Goal: Task Accomplishment & Management: Complete application form

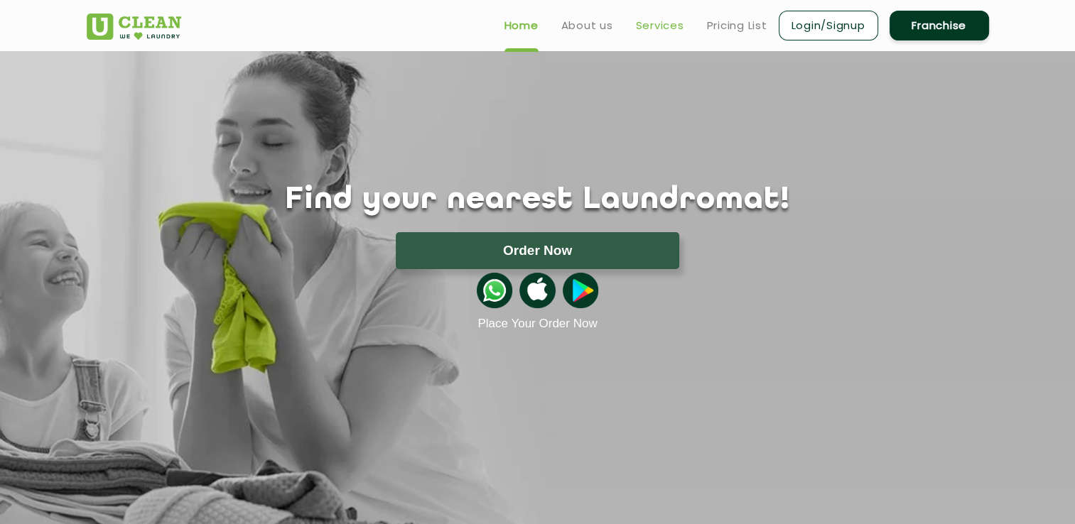
click at [651, 30] on link "Services" at bounding box center [660, 25] width 48 height 17
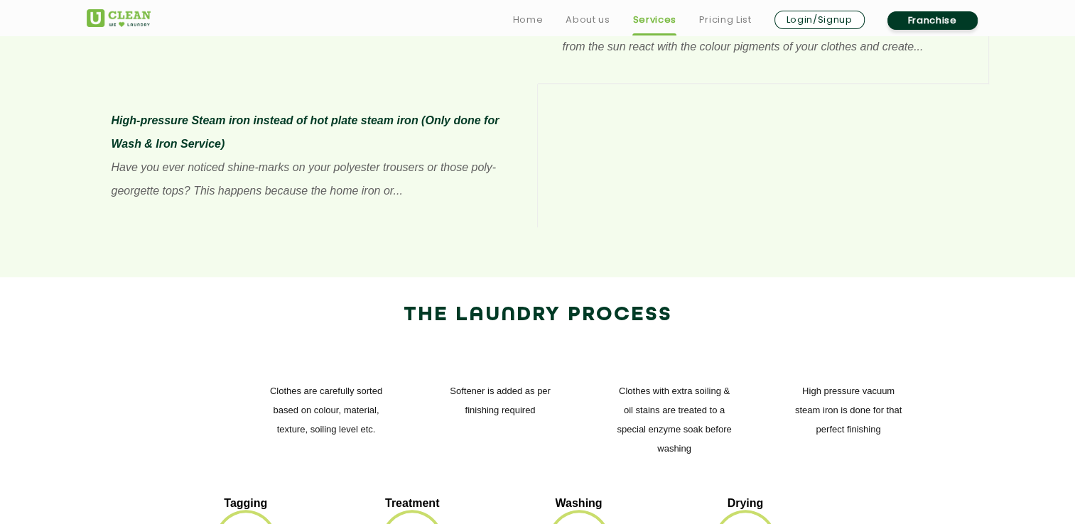
scroll to position [1492, 0]
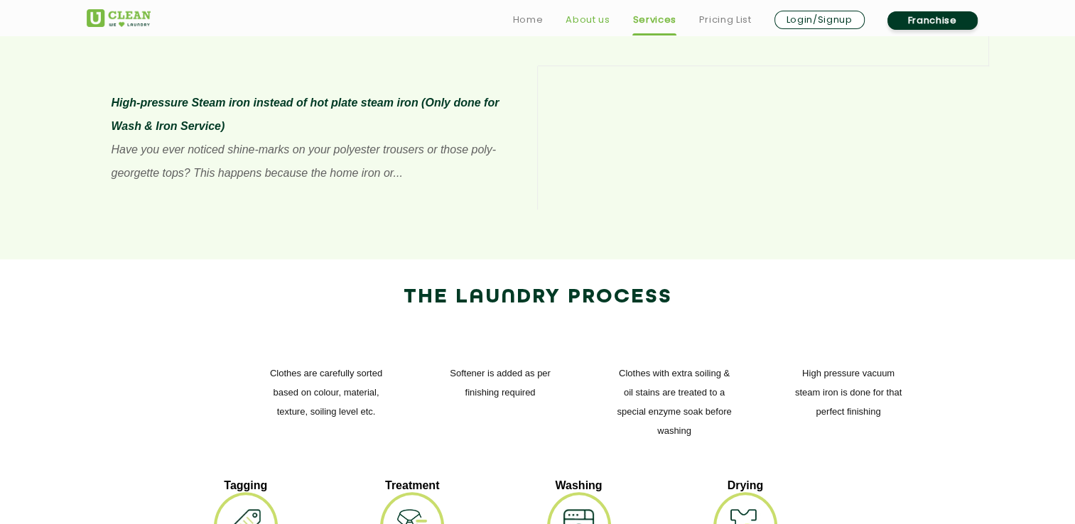
click at [582, 26] on link "About us" at bounding box center [588, 19] width 44 height 17
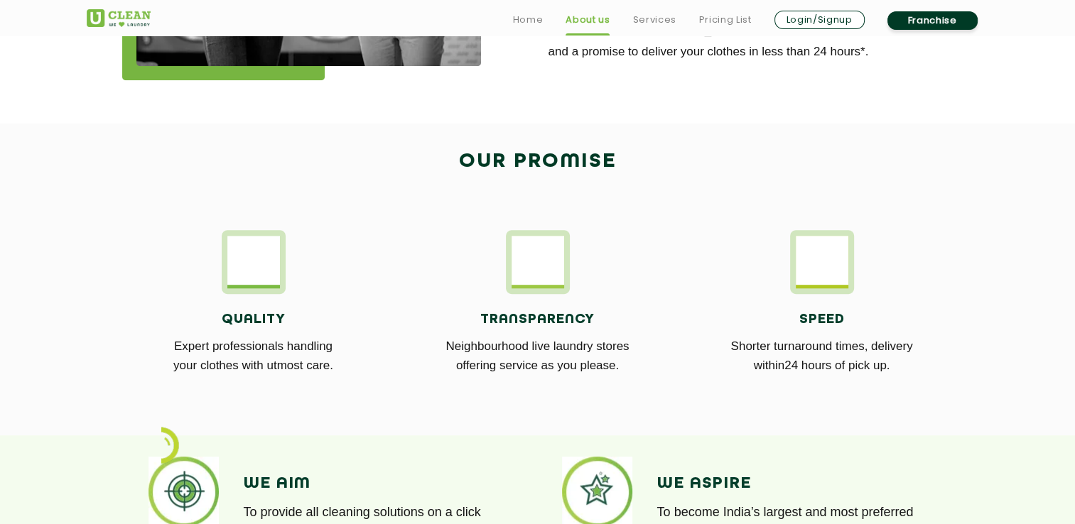
scroll to position [683, 0]
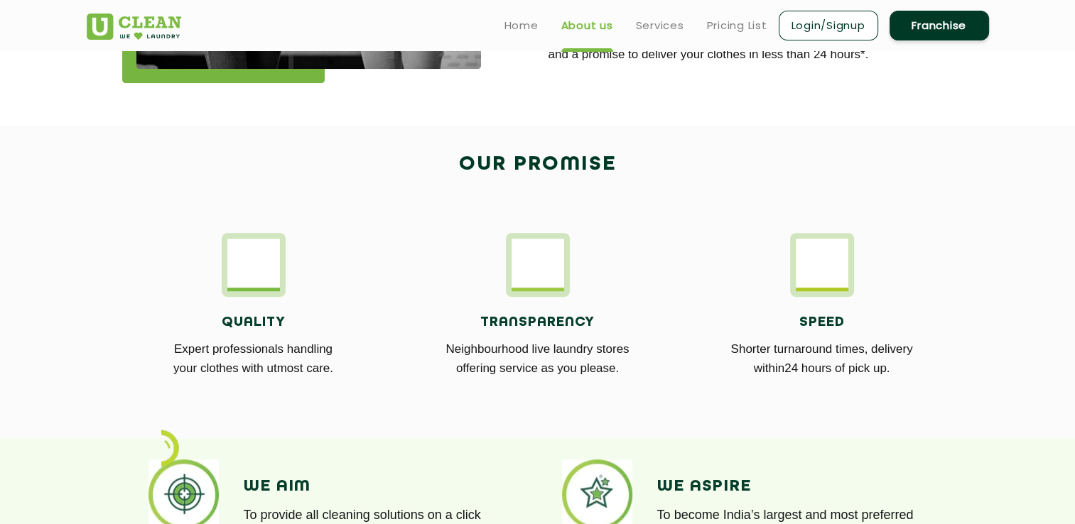
click at [686, 28] on link "Franchise" at bounding box center [939, 26] width 99 height 30
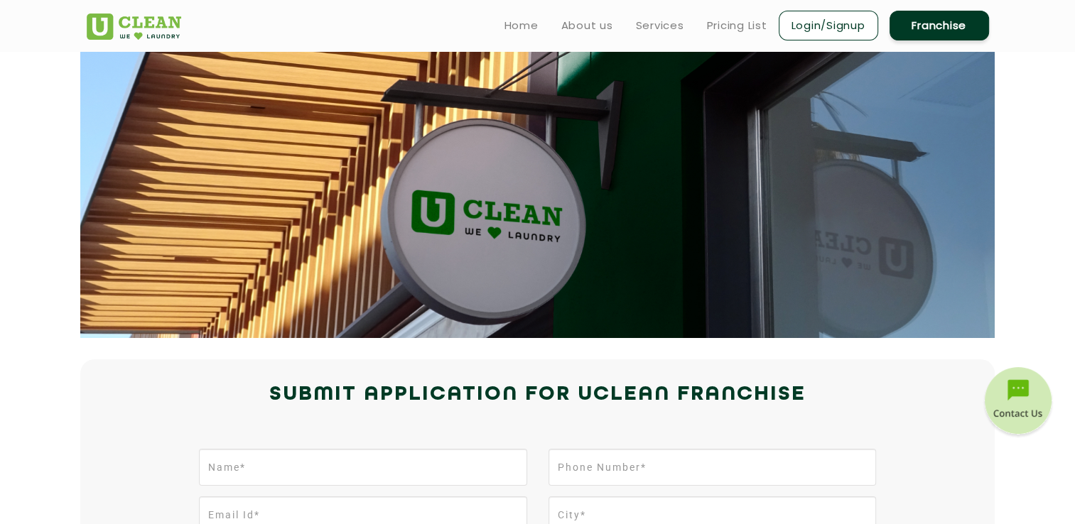
scroll to position [34, 0]
